Goal: Browse casually: Explore the website without a specific task or goal

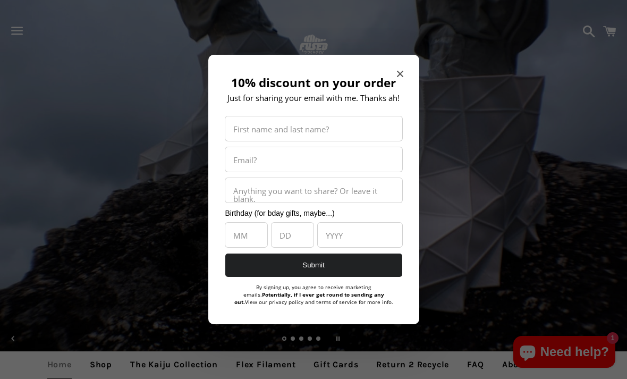
click at [388, 57] on div "10% discount on your order Just for sharing your email with me. Thanks ah! Firs…" at bounding box center [313, 190] width 211 height 270
click at [391, 84] on h2 "10% discount on your order" at bounding box center [313, 83] width 179 height 14
click at [397, 72] on icon "Close modal" at bounding box center [400, 74] width 6 height 6
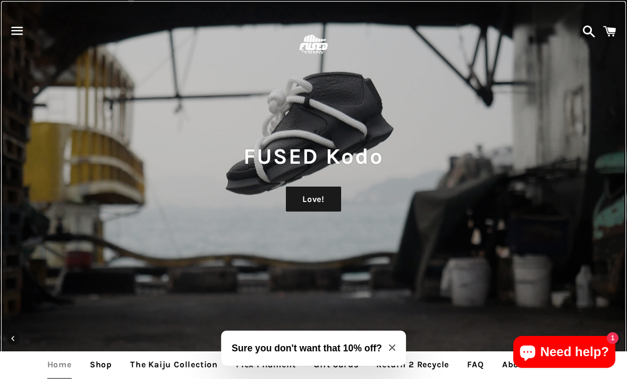
click at [2, 340] on button "Previous slide" at bounding box center [13, 338] width 23 height 23
click at [14, 339] on span "Previous slide" at bounding box center [13, 338] width 3 height 5
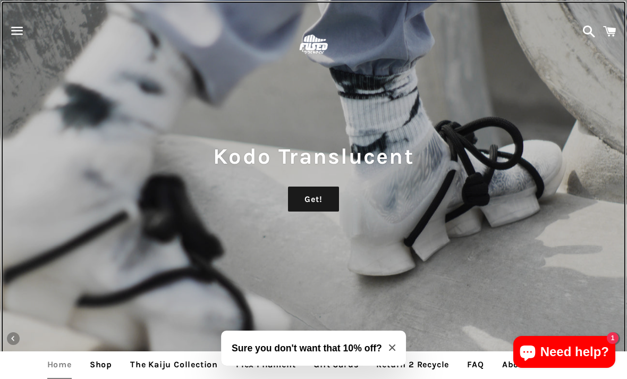
click at [5, 351] on div "Kodo Translucent Get!" at bounding box center [313, 189] width 627 height 379
click at [18, 340] on span "Previous slide" at bounding box center [13, 338] width 13 height 13
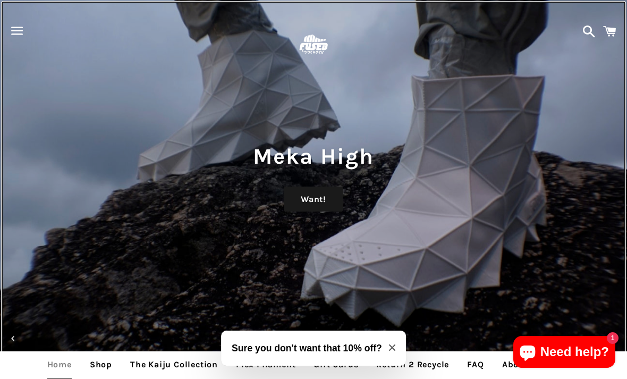
click at [13, 349] on button "Previous slide" at bounding box center [13, 338] width 23 height 23
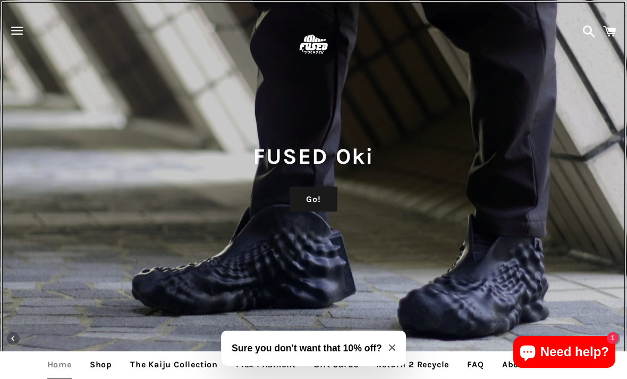
click at [10, 342] on span "Previous slide" at bounding box center [13, 338] width 13 height 13
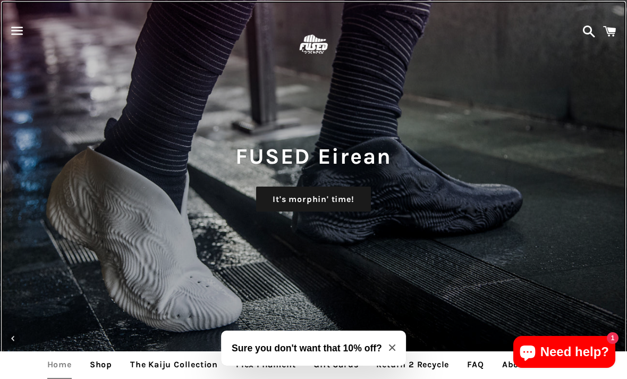
click at [14, 335] on span "Previous slide" at bounding box center [13, 338] width 13 height 13
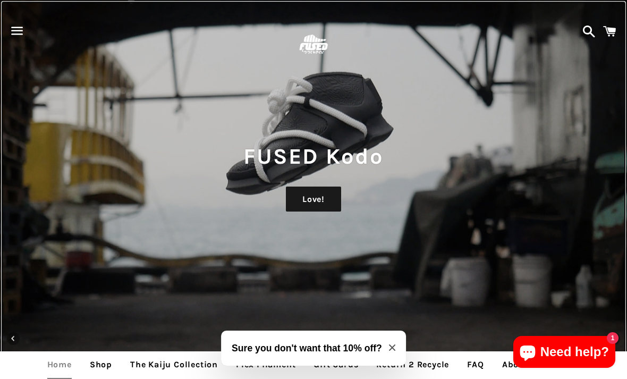
click at [14, 336] on span "Previous slide" at bounding box center [13, 338] width 3 height 5
click at [18, 334] on span "Previous slide" at bounding box center [13, 338] width 13 height 13
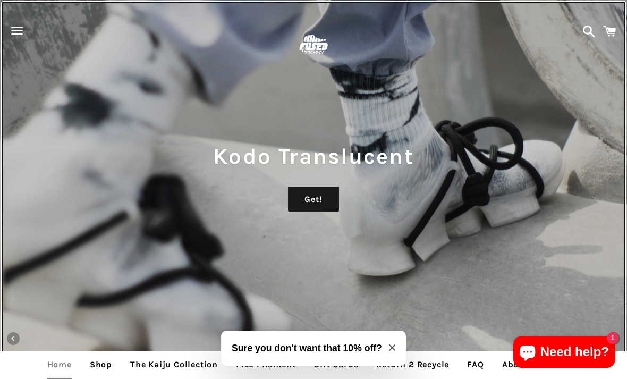
click at [18, 333] on span "Previous slide" at bounding box center [13, 338] width 13 height 13
click at [18, 330] on button "Previous slide" at bounding box center [13, 338] width 23 height 23
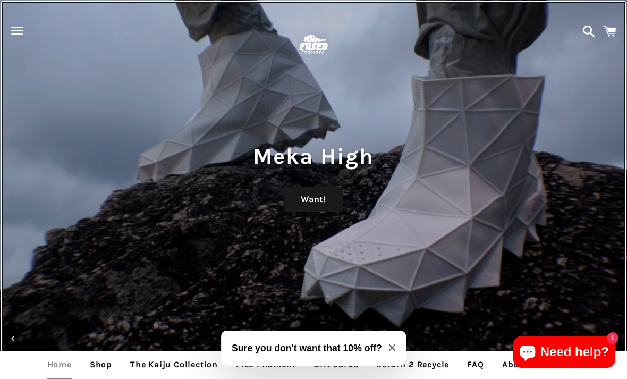
click at [19, 330] on button "Previous slide" at bounding box center [13, 338] width 23 height 23
click at [23, 332] on button "Previous slide" at bounding box center [13, 338] width 23 height 23
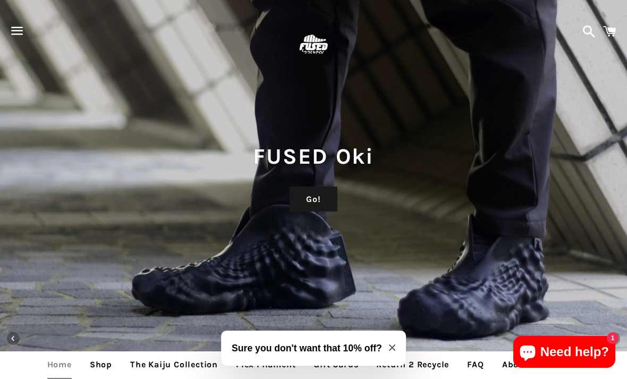
click at [598, 22] on span at bounding box center [610, 31] width 24 height 32
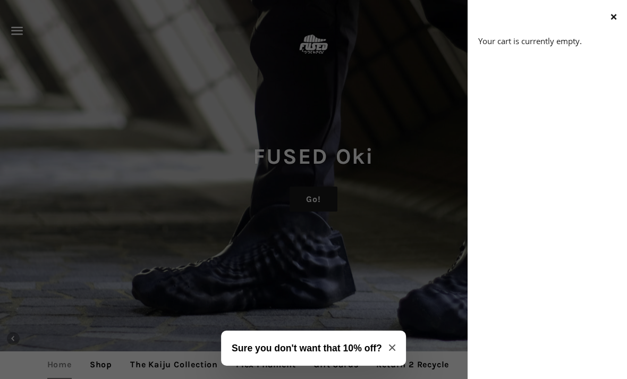
click at [613, 12] on span "button" at bounding box center [614, 17] width 10 height 15
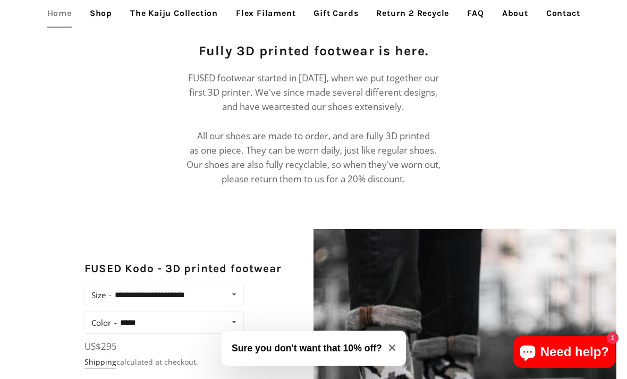
scroll to position [599, 0]
